Goal: Find specific page/section: Find specific page/section

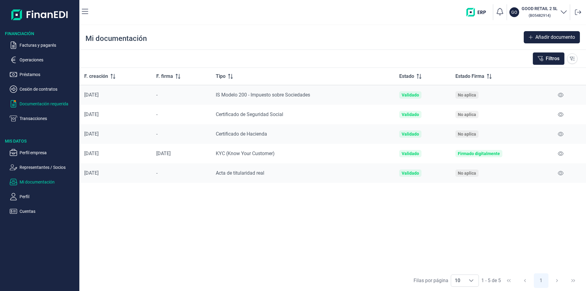
click at [36, 106] on p "Documentación requerida" at bounding box center [48, 103] width 57 height 7
